Goal: Check status: Check status

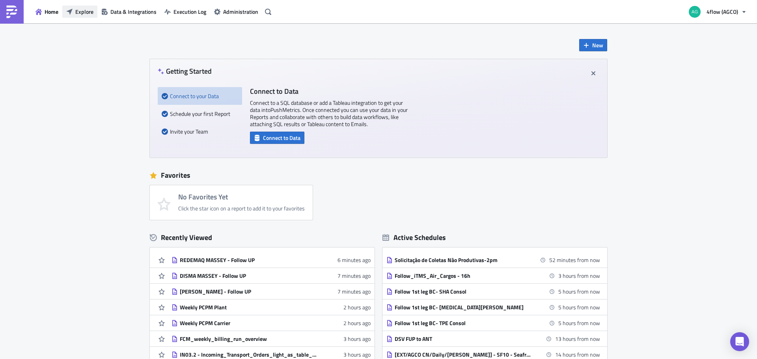
click at [78, 15] on span "Explore" at bounding box center [84, 11] width 18 height 8
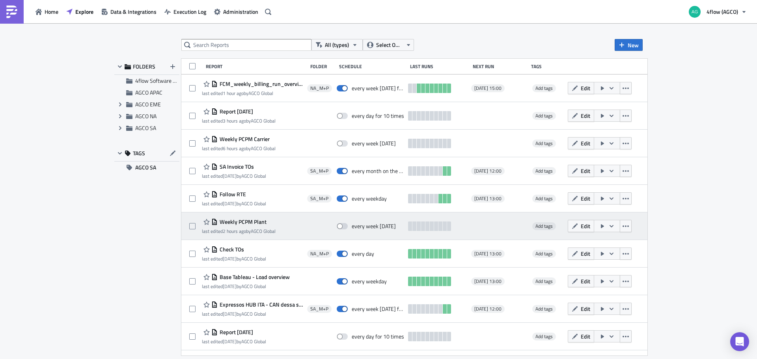
click at [239, 218] on span "Weekly PCPM Plant" at bounding box center [242, 221] width 49 height 7
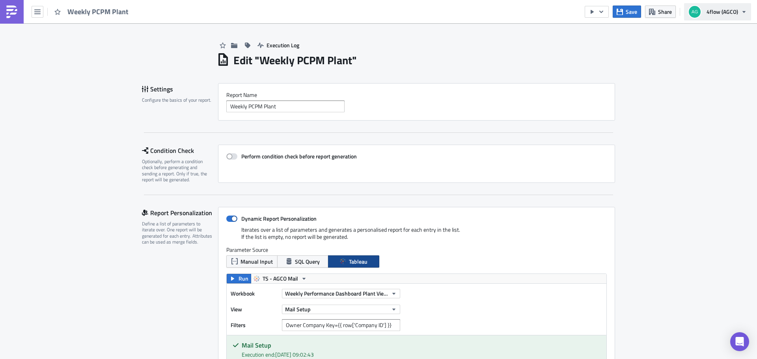
click at [717, 14] on span "4flow (AGCO)" at bounding box center [723, 11] width 32 height 8
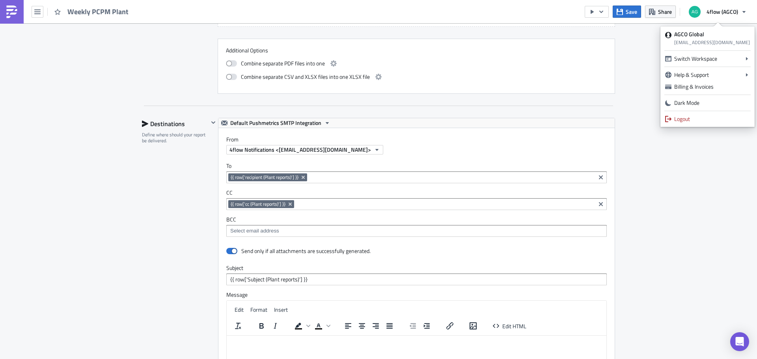
scroll to position [986, 0]
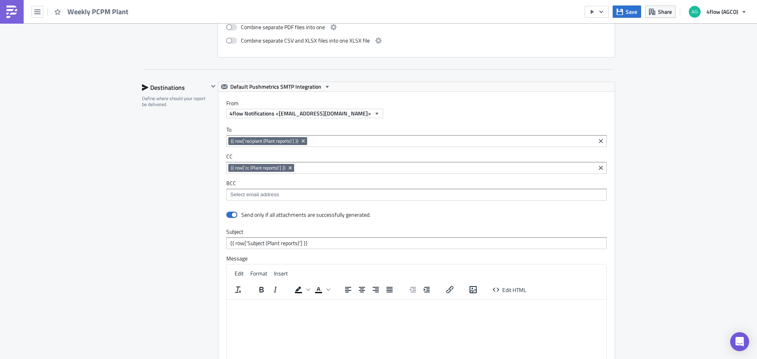
click at [421, 109] on div "4flow Notifications <[EMAIL_ADDRESS][DOMAIN_NAME]>" at bounding box center [420, 113] width 388 height 9
click at [604, 12] on icon "button" at bounding box center [601, 12] width 6 height 6
click at [617, 34] on div "Send Just to Me" at bounding box center [621, 32] width 62 height 8
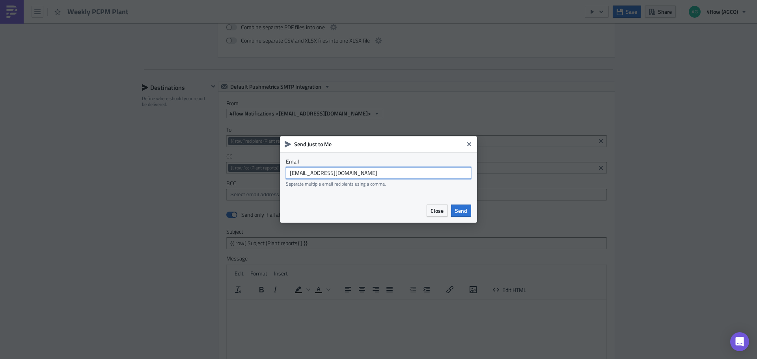
drag, startPoint x: 413, startPoint y: 170, endPoint x: 202, endPoint y: 168, distance: 210.9
click at [202, 168] on div "Send Just to Me Email agco_global_sc_reporting@4flow.com Seperate multiple emai…" at bounding box center [378, 179] width 757 height 359
type input "j.vonmalottki@4flow.com"
click at [463, 209] on span "Send" at bounding box center [461, 211] width 12 height 8
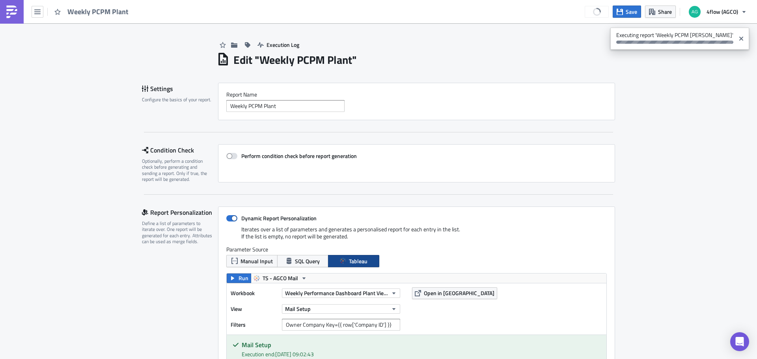
scroll to position [0, 0]
click at [268, 42] on span "Execution Log" at bounding box center [283, 45] width 33 height 8
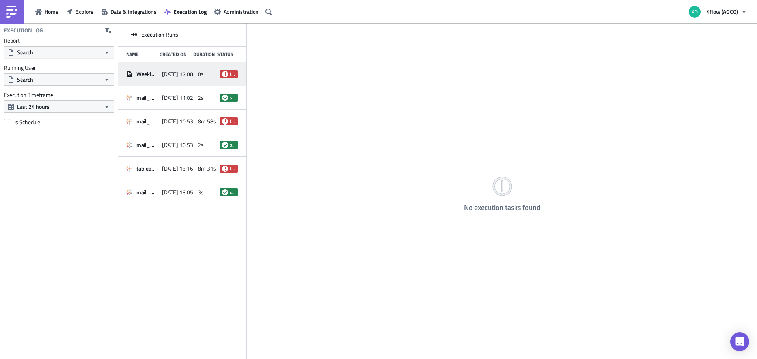
click at [185, 82] on div "Weekly PCPM Plant [DATE] 17:08 0s failed" at bounding box center [181, 74] width 127 height 24
click at [188, 78] on div "[DATE] 17:08" at bounding box center [178, 74] width 32 height 14
click at [466, 192] on div "No execution tasks found" at bounding box center [502, 191] width 510 height 337
click at [179, 99] on span "[DATE] 11:02" at bounding box center [177, 97] width 31 height 7
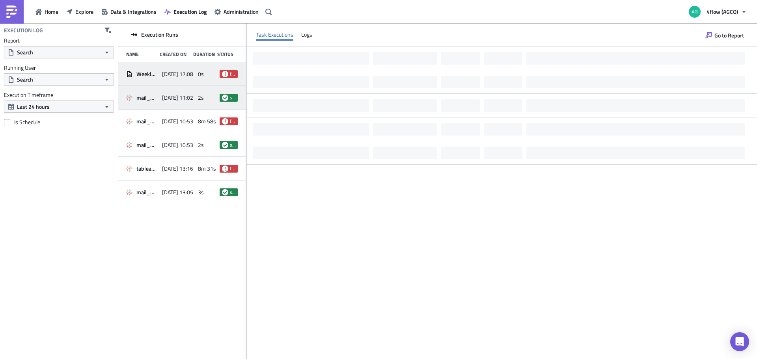
click at [167, 73] on span "[DATE] 17:08" at bounding box center [177, 74] width 31 height 7
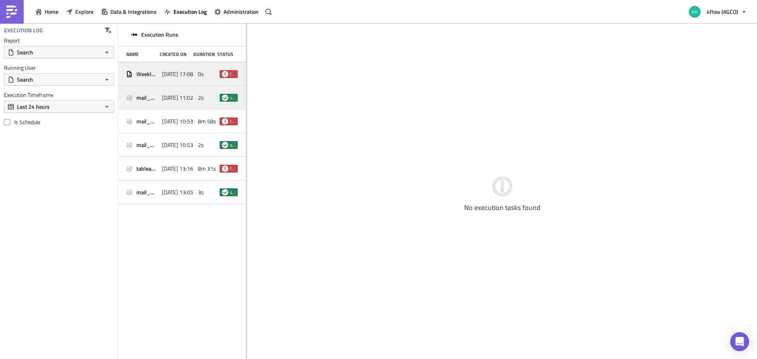
click at [167, 98] on span "[DATE] 11:02" at bounding box center [177, 97] width 31 height 7
click at [163, 80] on div "[DATE] 17:08" at bounding box center [178, 74] width 32 height 14
click at [82, 19] on div "Home Explore Data & Integrations Execution Log Administration" at bounding box center [137, 11] width 274 height 23
click at [82, 14] on span "Explore" at bounding box center [84, 11] width 18 height 8
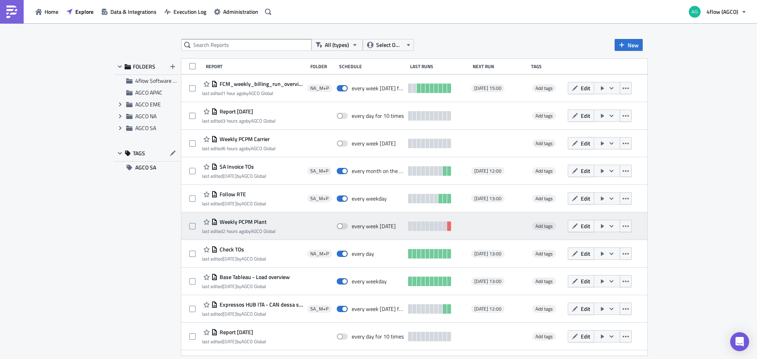
click at [254, 220] on span "Weekly PCPM Plant" at bounding box center [242, 221] width 49 height 7
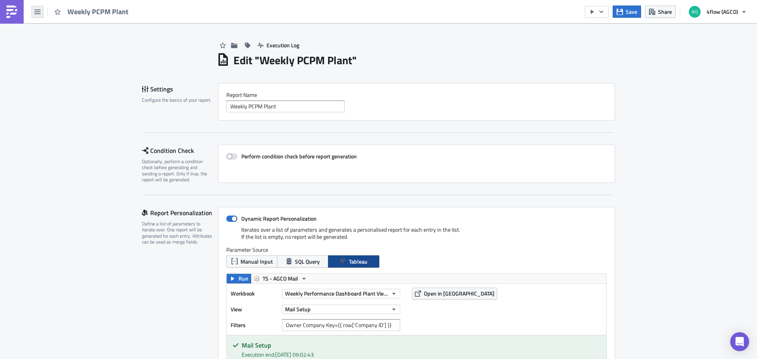
click at [34, 14] on button "button" at bounding box center [38, 12] width 12 height 12
drag, startPoint x: 287, startPoint y: 45, endPoint x: 253, endPoint y: 62, distance: 38.1
click at [271, 47] on span "Execution Log" at bounding box center [283, 45] width 33 height 8
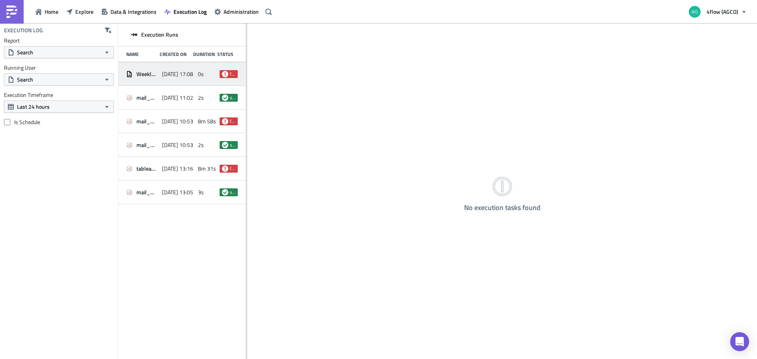
click at [183, 73] on span "[DATE] 17:08" at bounding box center [177, 74] width 31 height 7
click at [302, 53] on div "No execution tasks found" at bounding box center [502, 191] width 510 height 337
click at [174, 89] on div "mail_merge 2025-09-09 11:02 2s success" at bounding box center [181, 98] width 127 height 24
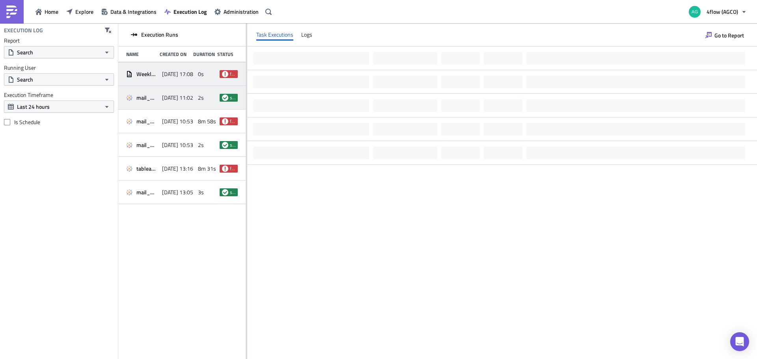
click at [172, 72] on span "[DATE] 17:08" at bounding box center [177, 74] width 31 height 7
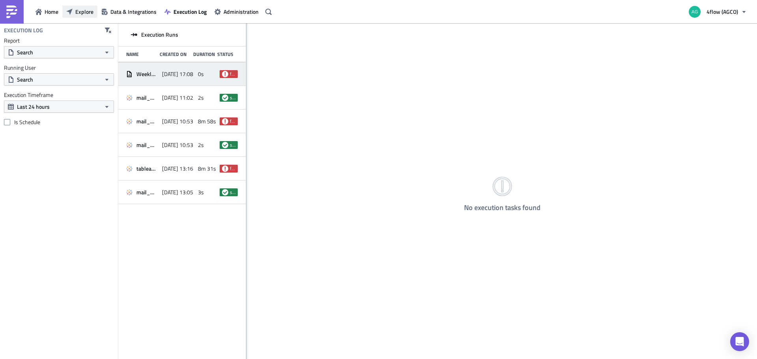
click at [86, 15] on span "Explore" at bounding box center [84, 11] width 18 height 8
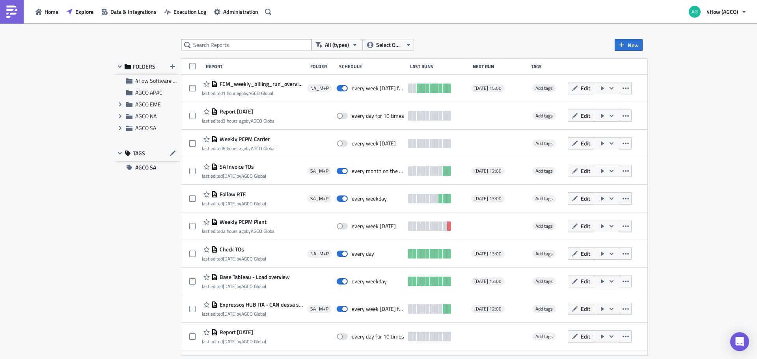
click at [248, 221] on span "Weekly PCPM Plant" at bounding box center [242, 221] width 49 height 7
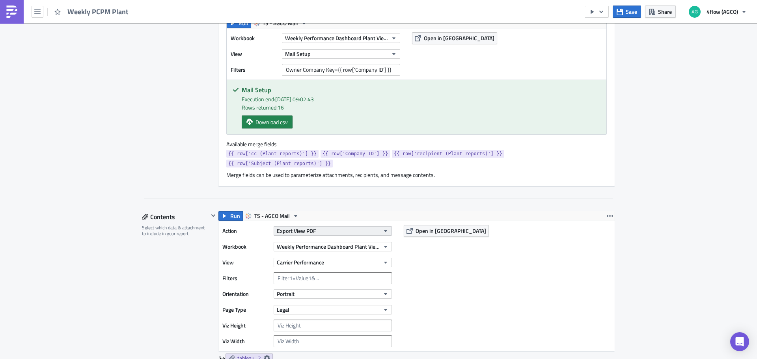
scroll to position [197, 0]
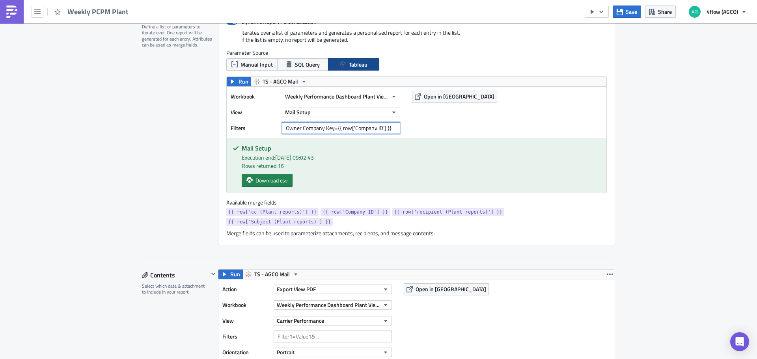
drag, startPoint x: 391, startPoint y: 132, endPoint x: 263, endPoint y: 131, distance: 128.5
click at [263, 131] on div "Filters Owner Company Key={{ row['Company ID'] }}" at bounding box center [317, 128] width 173 height 12
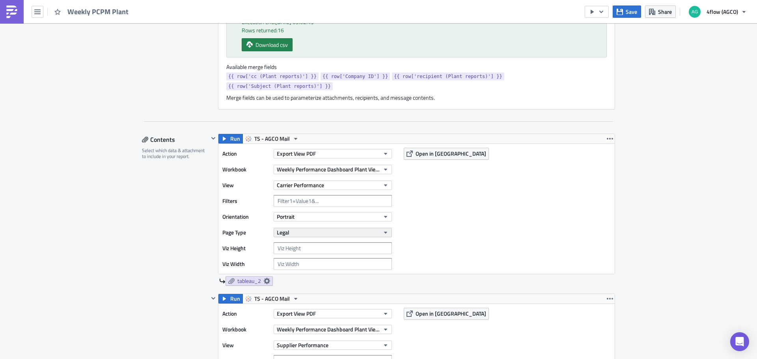
scroll to position [394, 0]
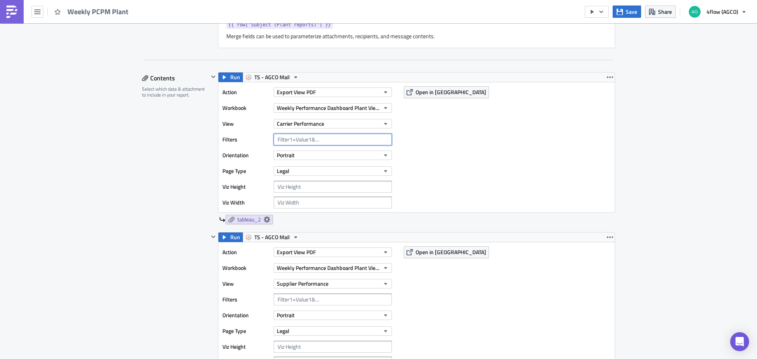
click at [291, 134] on input "text" at bounding box center [333, 140] width 118 height 12
paste input "Owner Company Key={{ row['Company ID'] }}"
type input "Owner Company Key={{ row['Company ID'] }}"
click at [318, 294] on input "text" at bounding box center [333, 300] width 118 height 12
paste input "Owner Company Key={{ row['Company ID'] }}"
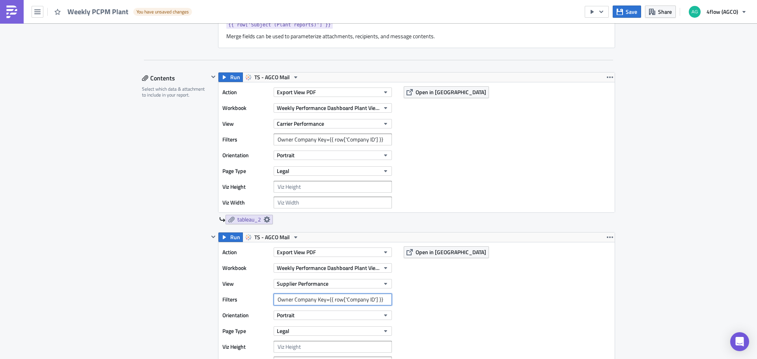
type input "Owner Company Key={{ row['Company ID'] }}"
click at [483, 288] on div "Action Export View PDF Workbook Weekly Performance Dashboard Plant View (PCPM) …" at bounding box center [416, 307] width 396 height 130
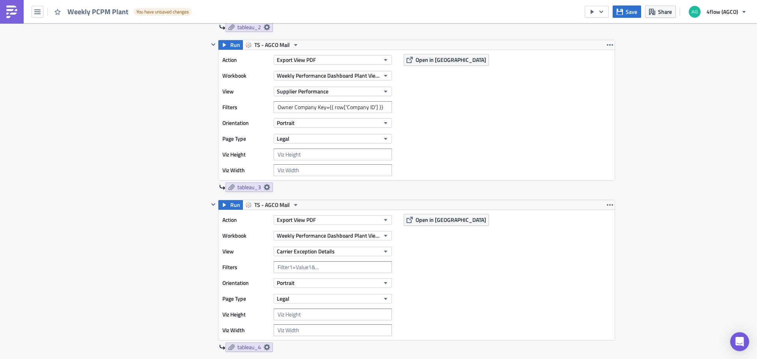
scroll to position [670, 0]
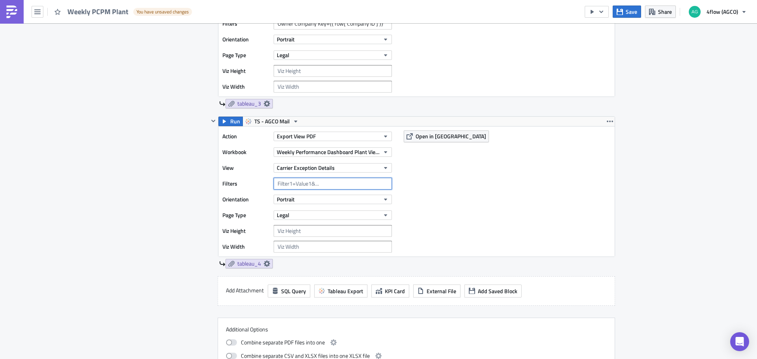
click at [289, 178] on input "text" at bounding box center [333, 184] width 118 height 12
paste input "Owner Company Key={{ row['Company ID'] }}"
type input "Owner Company Key={{ row['Company ID'] }}"
click at [425, 205] on div "Action Export View PDF Workbook Weekly Performance Dashboard Plant View (PCPM) …" at bounding box center [416, 192] width 396 height 130
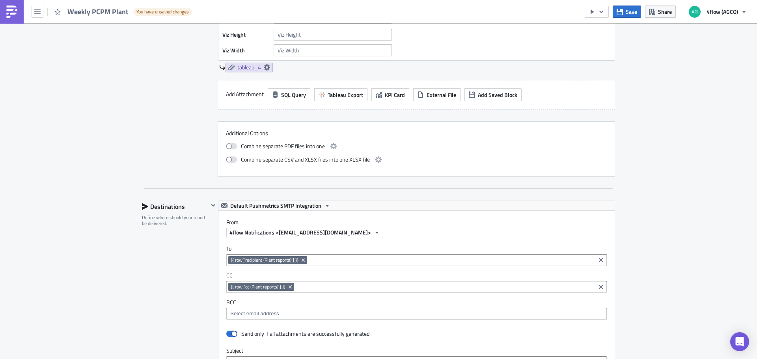
scroll to position [867, 0]
click at [636, 14] on span "Save" at bounding box center [631, 11] width 11 height 8
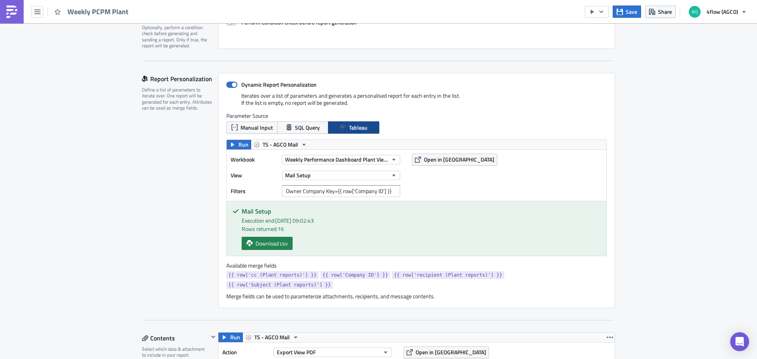
scroll to position [0, 0]
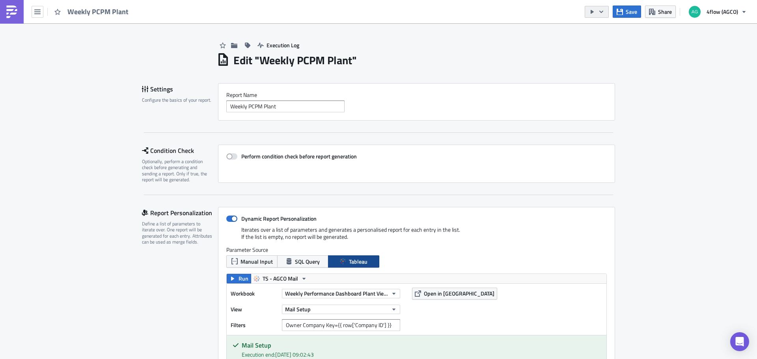
click at [604, 13] on icon "button" at bounding box center [601, 12] width 6 height 6
click at [618, 30] on div "Send Just to Me" at bounding box center [621, 32] width 62 height 8
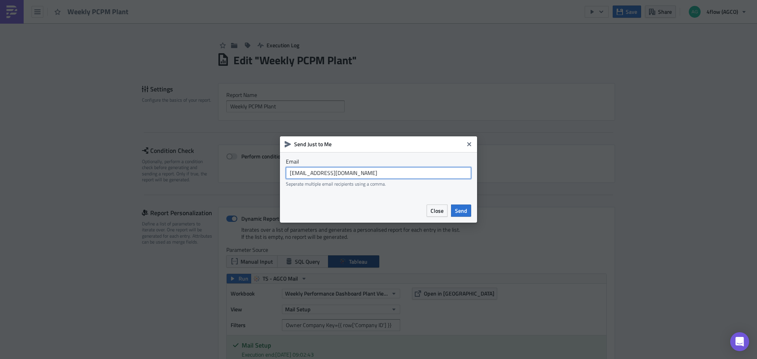
drag, startPoint x: 419, startPoint y: 170, endPoint x: 214, endPoint y: 178, distance: 204.8
click at [214, 178] on div "Send Just to Me Email agco_global_sc_reporting@4flow.com Seperate multiple emai…" at bounding box center [378, 179] width 757 height 359
click at [418, 171] on input "agco_global_sc_reporting@4flow.com" at bounding box center [378, 173] width 185 height 12
click at [425, 175] on input "agco_global_sc_reporting@4flow.com" at bounding box center [378, 173] width 185 height 12
drag, startPoint x: 435, startPoint y: 173, endPoint x: 200, endPoint y: 173, distance: 235.4
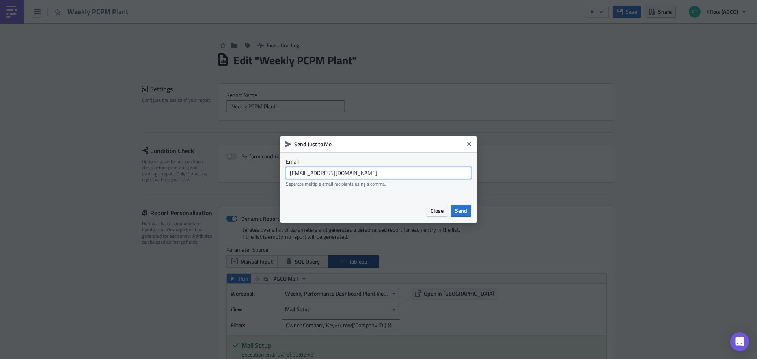
click at [200, 173] on div "Send Just to Me Email agco_global_sc_reporting@4flow.com Seperate multiple emai…" at bounding box center [378, 179] width 757 height 359
paste input "j.vonmalottki"
type input "j.vonmalottki@4flow.com"
click at [464, 211] on span "Send" at bounding box center [461, 211] width 12 height 8
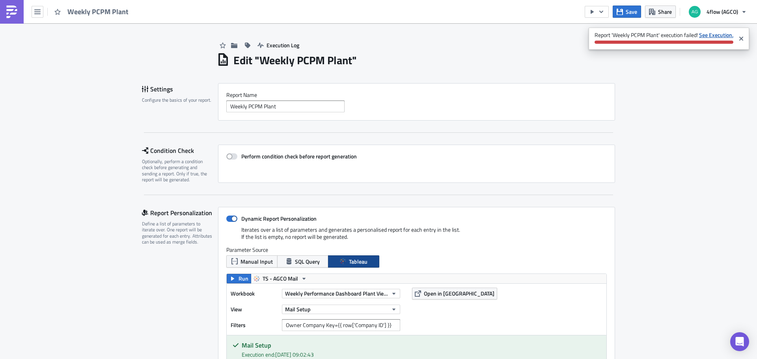
click at [717, 35] on strong "See Execution." at bounding box center [716, 35] width 34 height 8
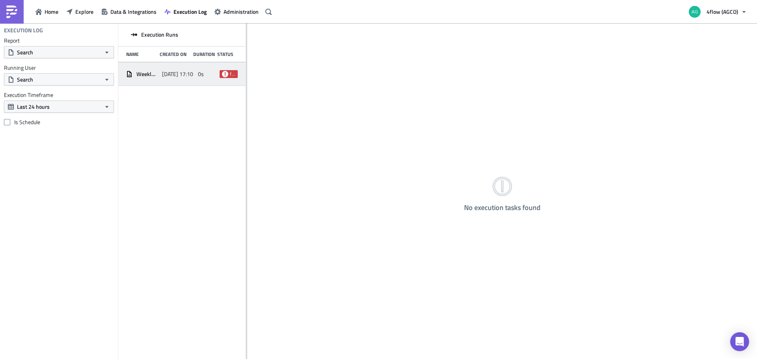
click at [199, 77] on span "0s" at bounding box center [201, 74] width 6 height 7
click at [183, 87] on div "Execution Runs Name Created On Duration Status Weekly PCPM Plant 2025-09-09 17:…" at bounding box center [181, 191] width 127 height 337
click at [183, 83] on div "Weekly PCPM Plant 2025-09-09 17:10 0s failed" at bounding box center [181, 74] width 127 height 24
click at [183, 82] on div "Weekly PCPM Plant 2025-09-09 17:10 0s failed" at bounding box center [181, 74] width 127 height 24
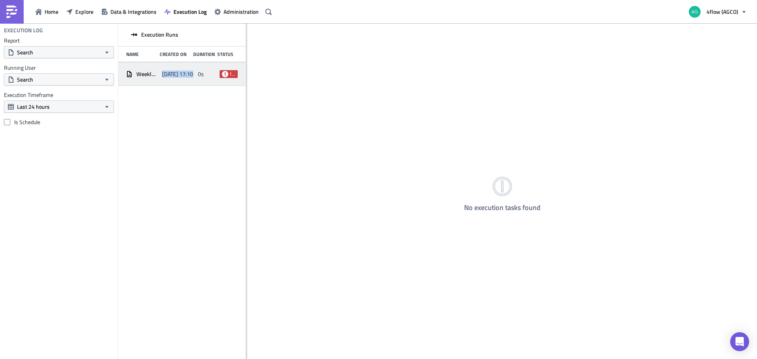
click at [183, 82] on div "Weekly PCPM Plant 2025-09-09 17:10 0s failed" at bounding box center [181, 74] width 127 height 24
click at [180, 14] on span "Execution Log" at bounding box center [189, 11] width 33 height 8
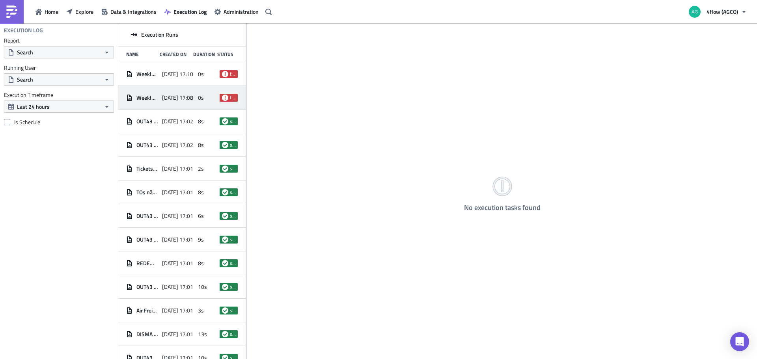
click at [166, 94] on span "[DATE] 17:08" at bounding box center [177, 97] width 31 height 7
click at [177, 75] on span "2025-09-09 17:10" at bounding box center [177, 74] width 31 height 7
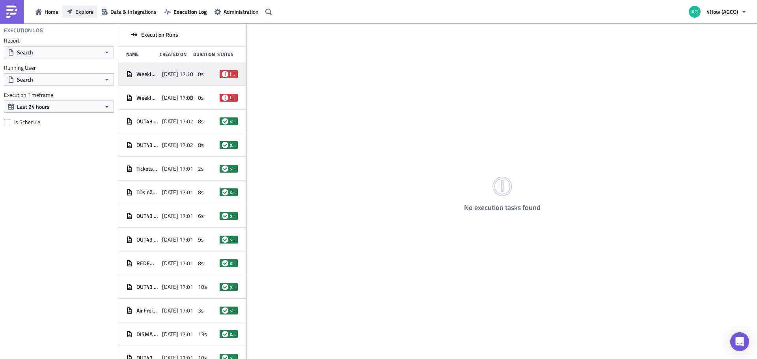
click at [91, 15] on span "Explore" at bounding box center [84, 11] width 18 height 8
